Goal: Information Seeking & Learning: Learn about a topic

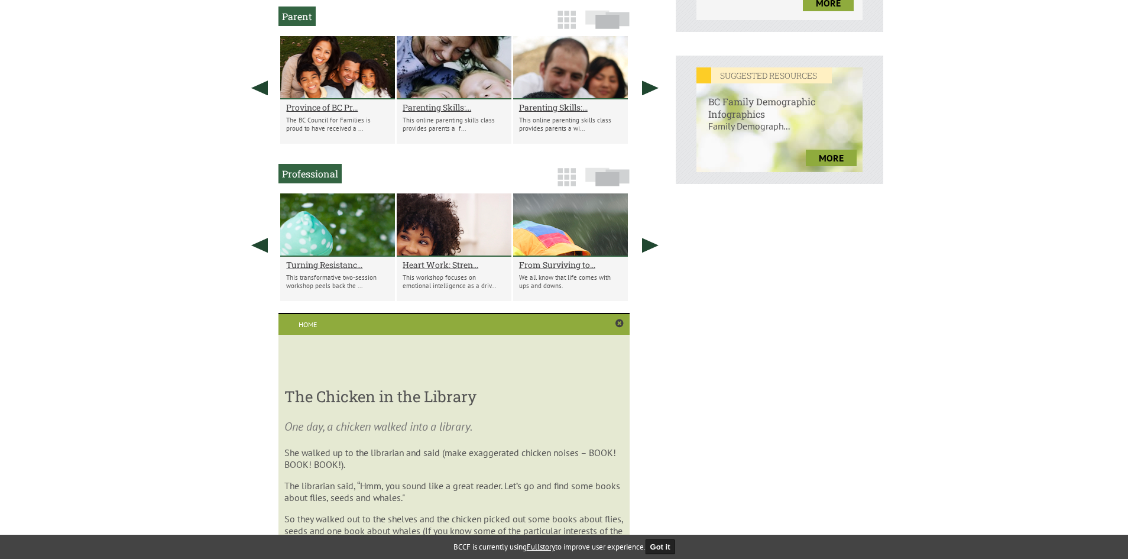
scroll to position [398, 0]
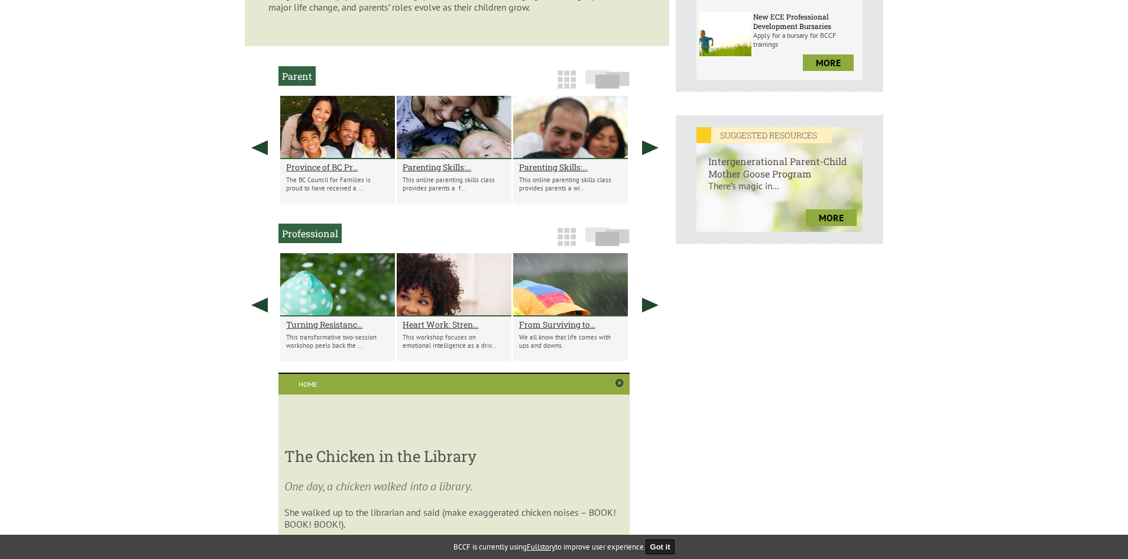
scroll to position [380, 0]
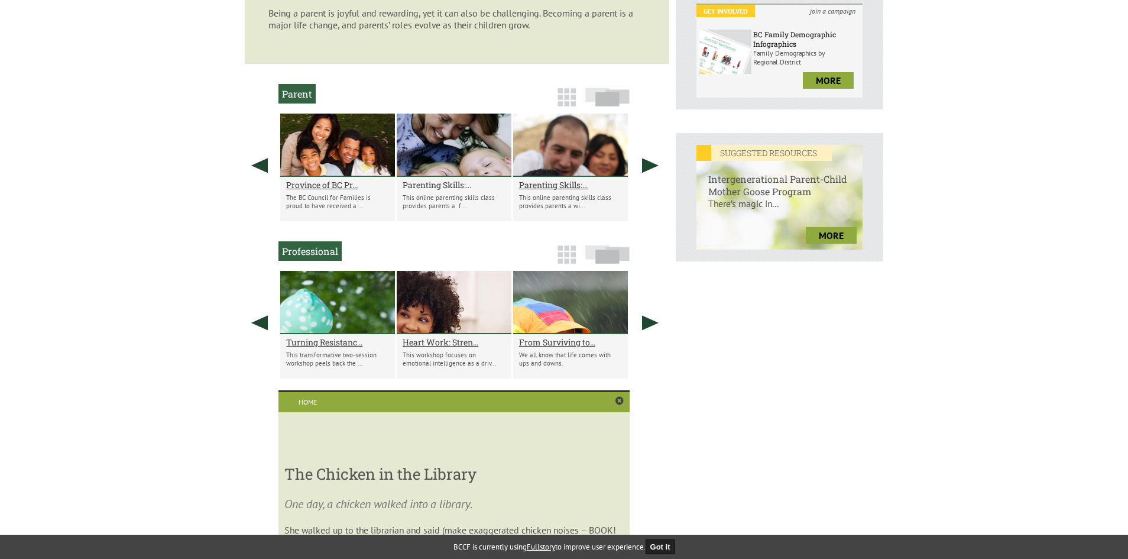
click at [438, 180] on h2 "Parenting Skills:..." at bounding box center [454, 184] width 103 height 11
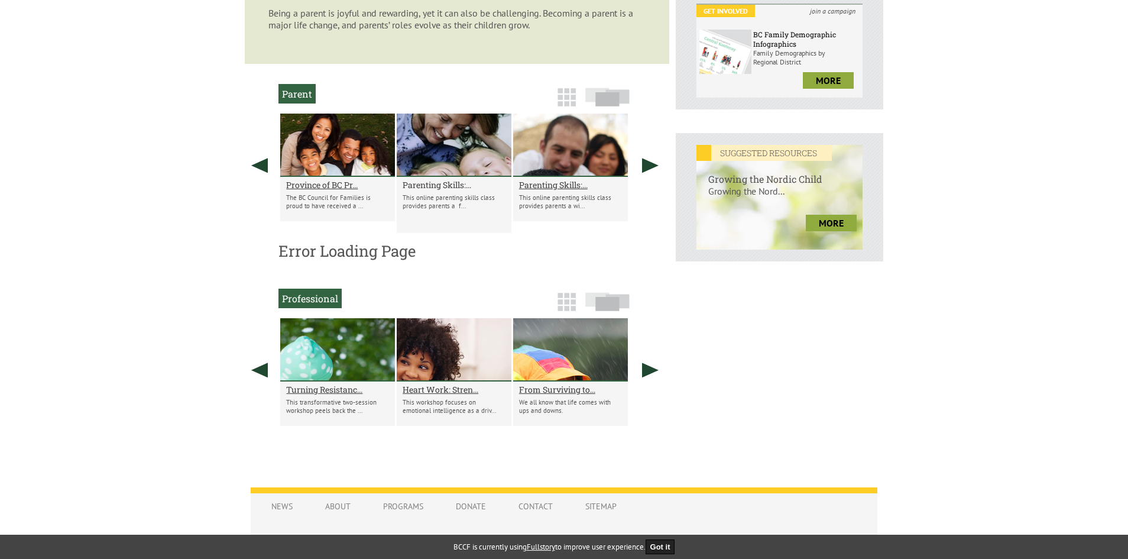
click at [432, 185] on h2 "Parenting Skills:..." at bounding box center [454, 184] width 103 height 11
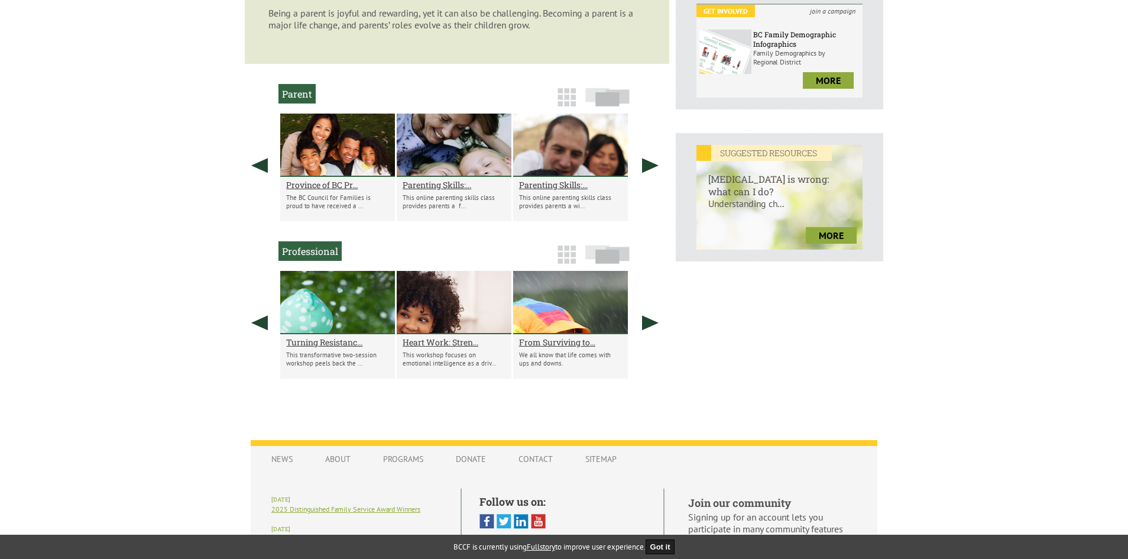
click at [431, 169] on div at bounding box center [454, 145] width 115 height 63
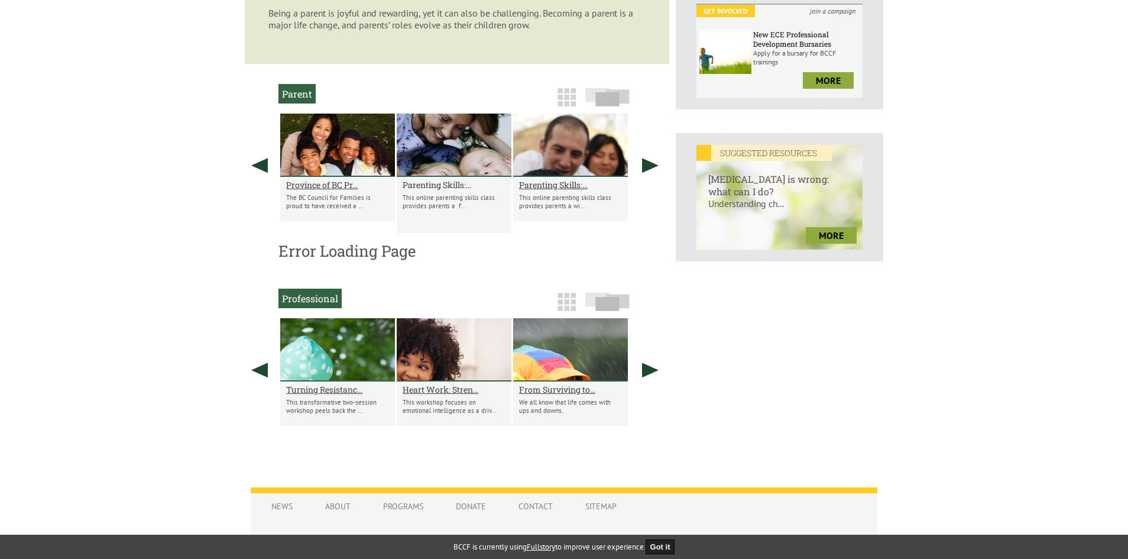
click at [426, 183] on h2 "Parenting Skills:..." at bounding box center [454, 184] width 103 height 11
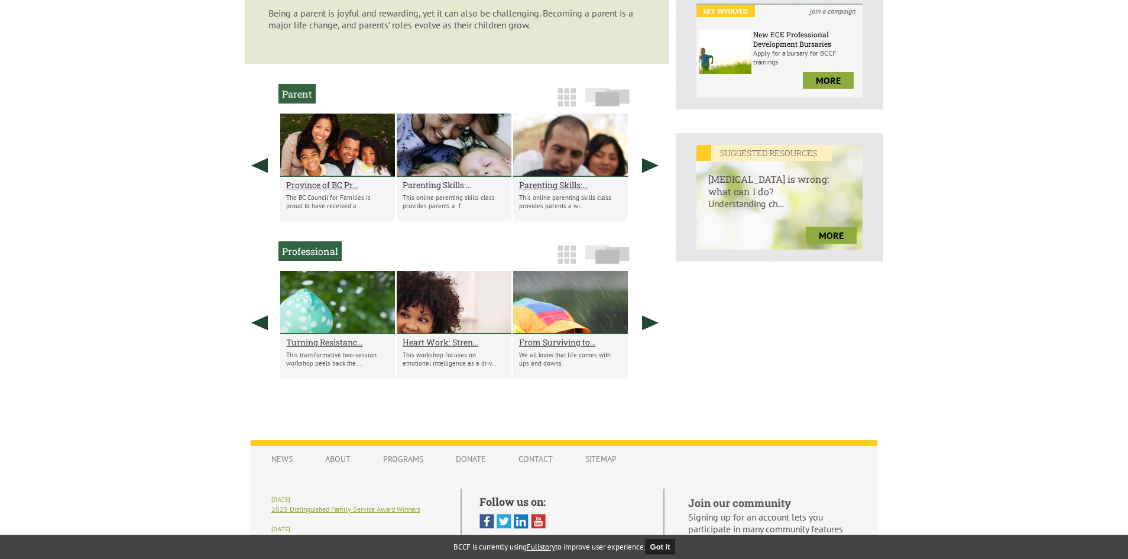
click at [426, 183] on h2 "Parenting Skills:..." at bounding box center [454, 184] width 103 height 11
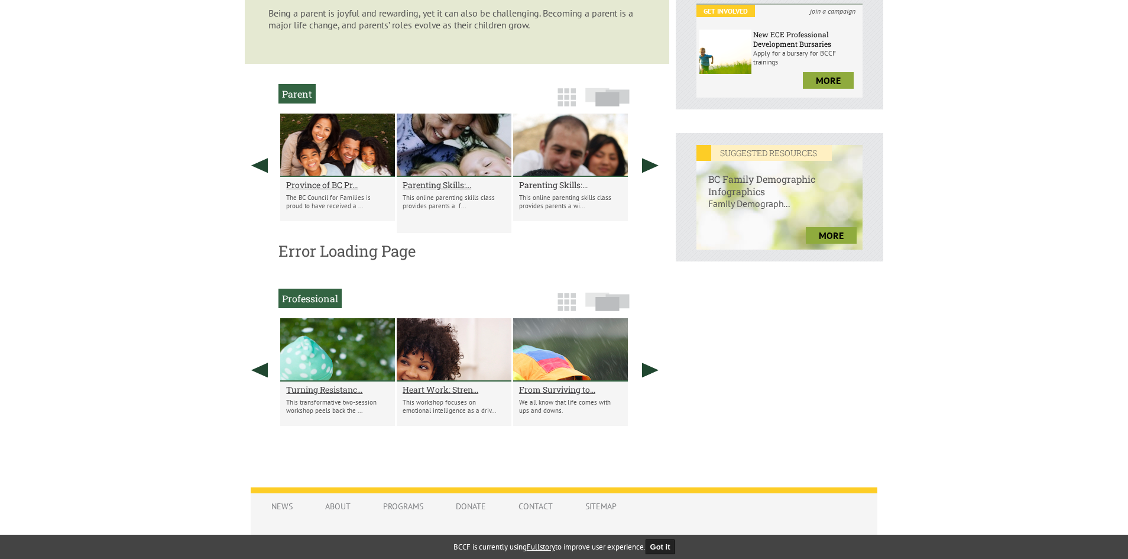
click at [571, 183] on h2 "Parenting Skills:..." at bounding box center [570, 184] width 103 height 11
click at [644, 173] on link at bounding box center [651, 166] width 30 height 104
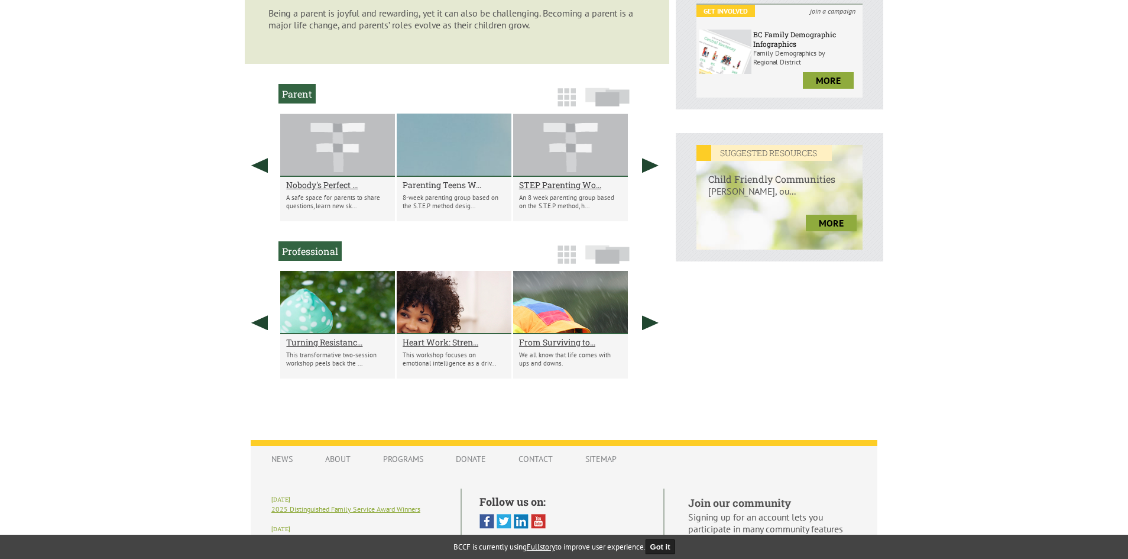
click at [411, 182] on h2 "Parenting Teens W..." at bounding box center [454, 184] width 103 height 11
